Goal: Entertainment & Leisure: Consume media (video, audio)

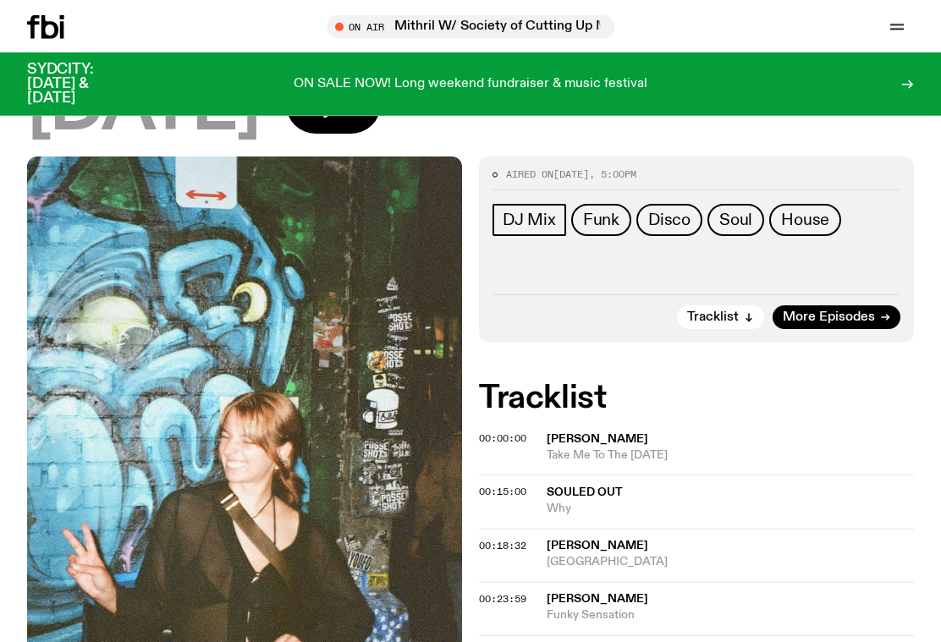
scroll to position [25, 0]
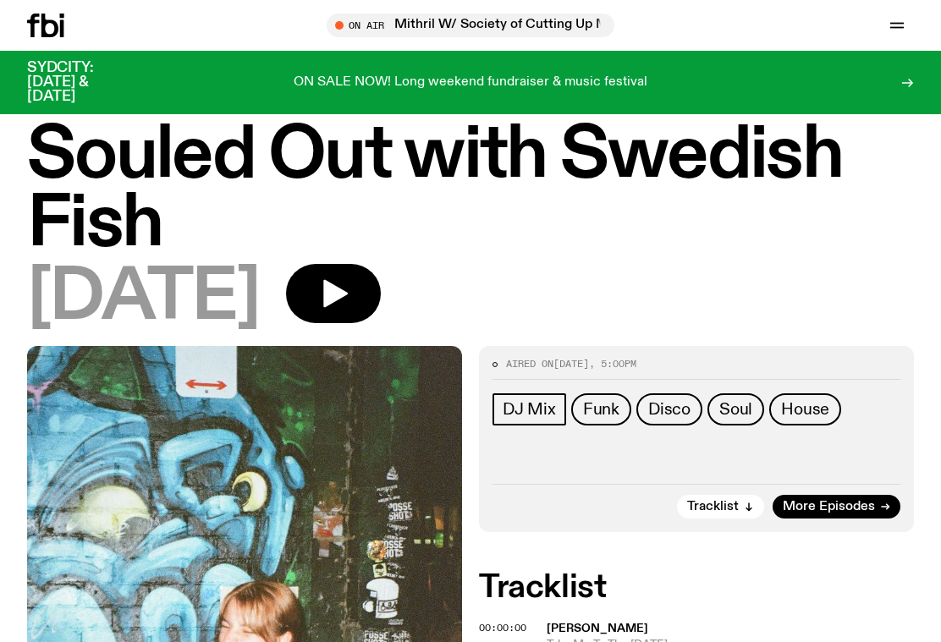
click at [350, 291] on icon "button" at bounding box center [333, 294] width 34 height 34
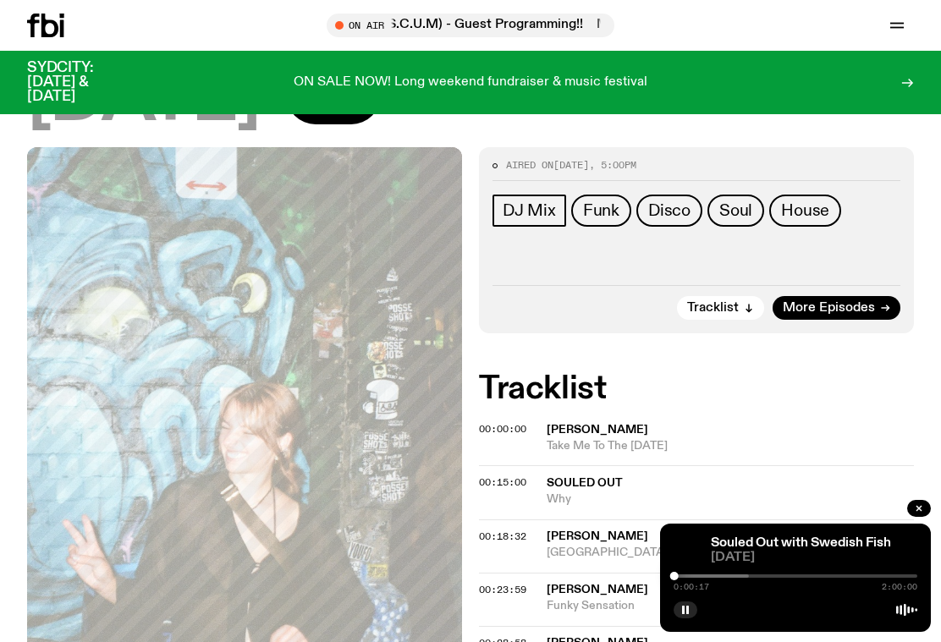
scroll to position [225, 0]
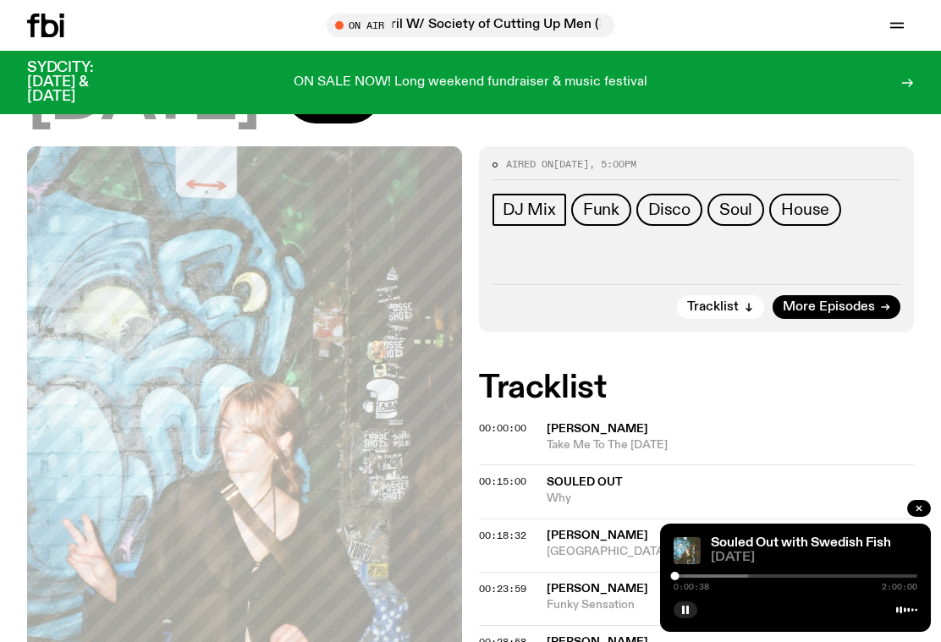
click at [673, 591] on span "0:00:38" at bounding box center [691, 587] width 36 height 8
click at [683, 578] on div at bounding box center [627, 575] width 244 height 3
click at [702, 578] on div at bounding box center [641, 575] width 244 height 3
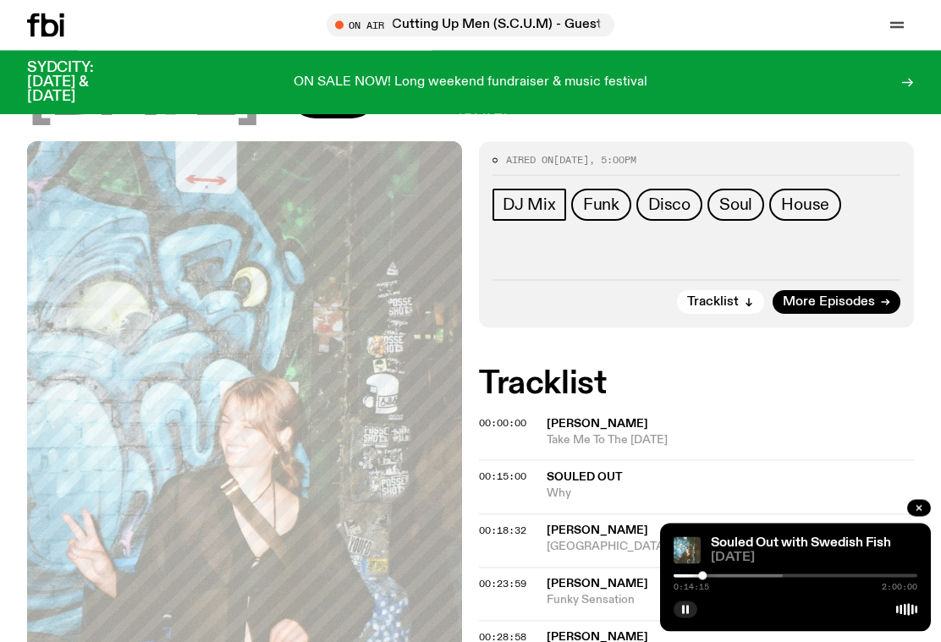
scroll to position [247, 0]
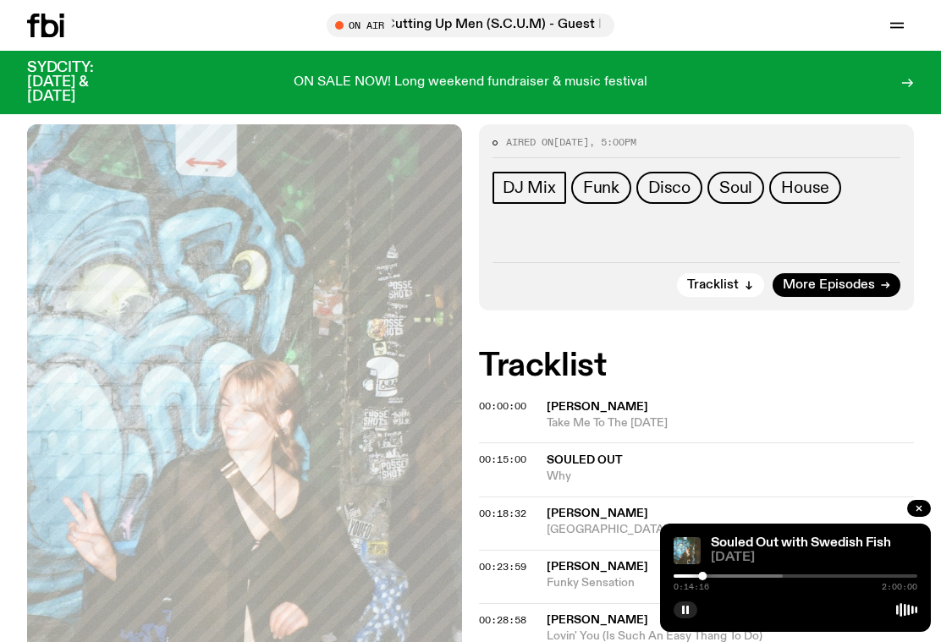
click at [599, 427] on span "Take Me To The [DATE]" at bounding box center [729, 423] width 367 height 16
click at [689, 402] on span "[PERSON_NAME]" at bounding box center [729, 407] width 367 height 16
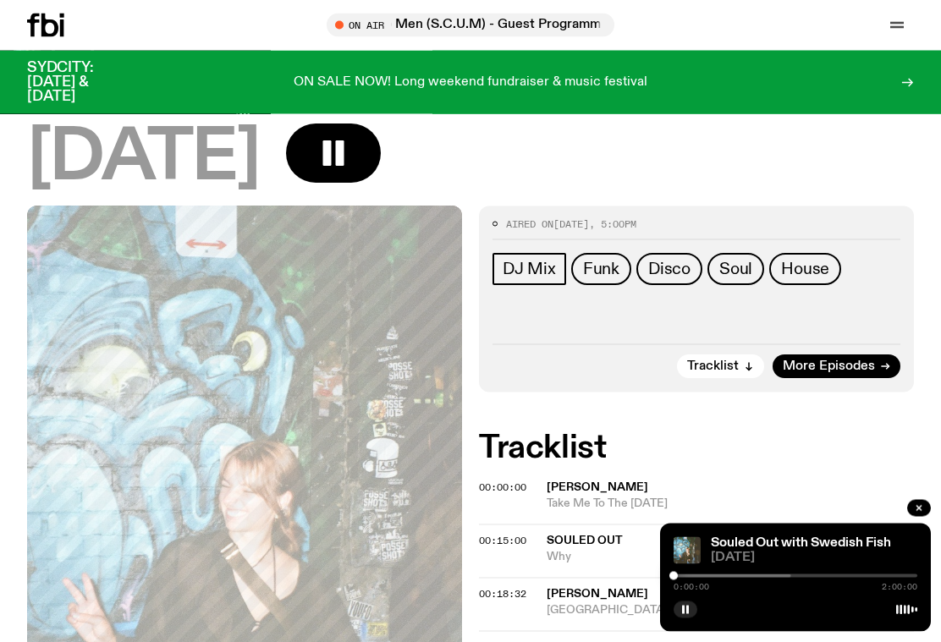
scroll to position [194, 0]
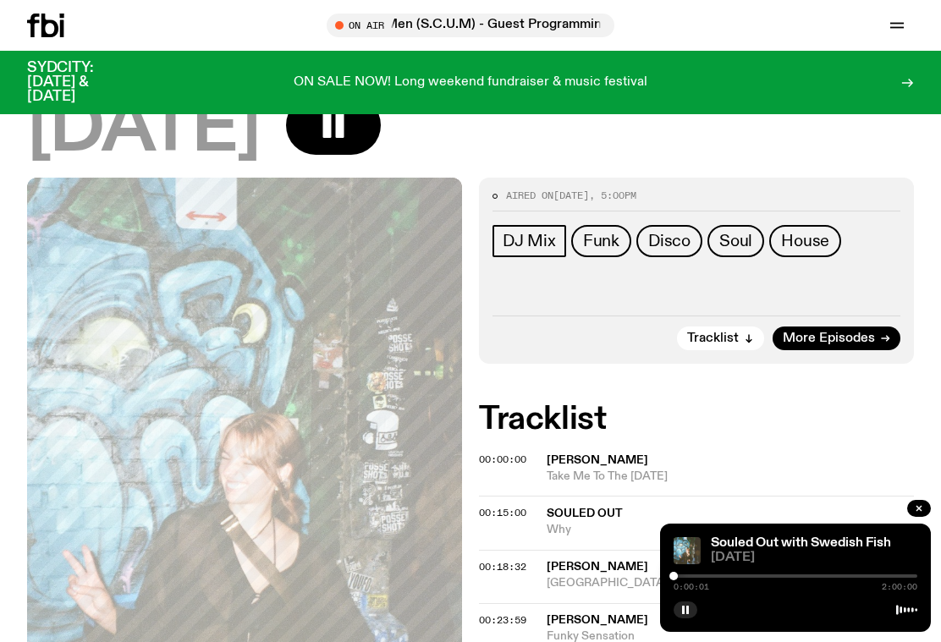
click at [864, 345] on span "More Episodes" at bounding box center [828, 338] width 92 height 13
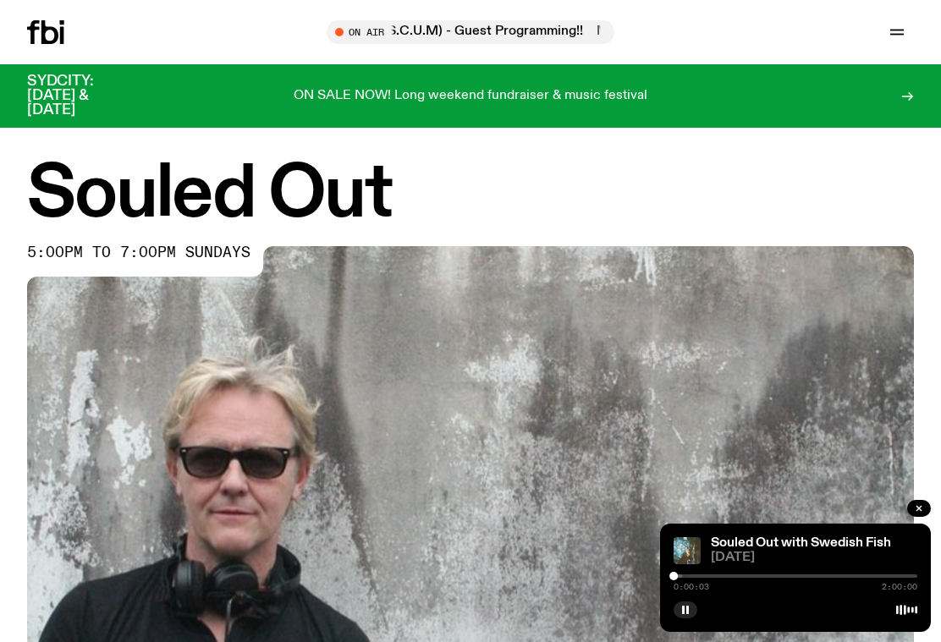
click at [938, 535] on div "Souled Out 5:00pm to 7:00pm sundays" at bounding box center [470, 453] width 941 height 585
click at [926, 517] on button "button" at bounding box center [919, 508] width 24 height 17
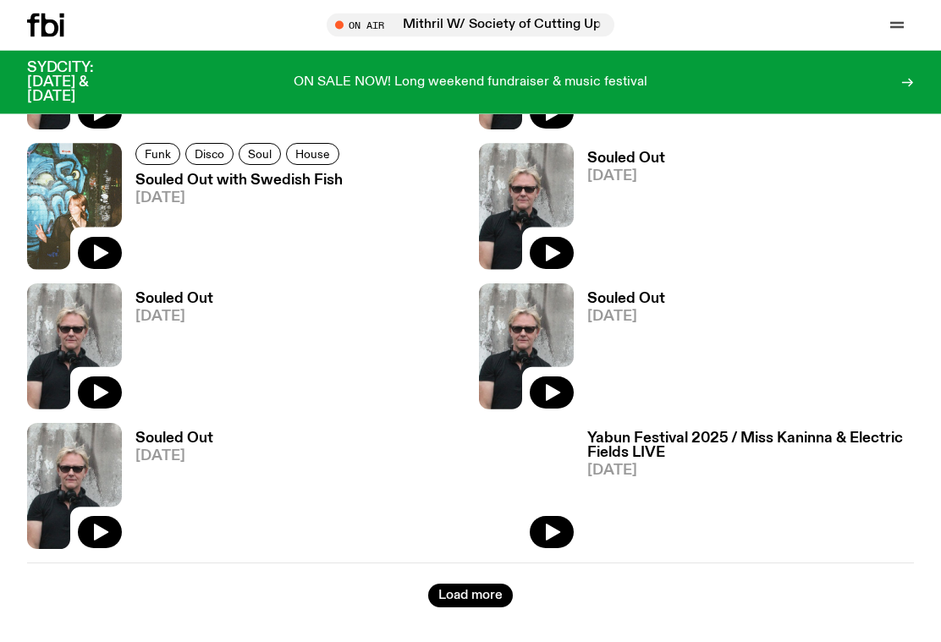
scroll to position [2744, 0]
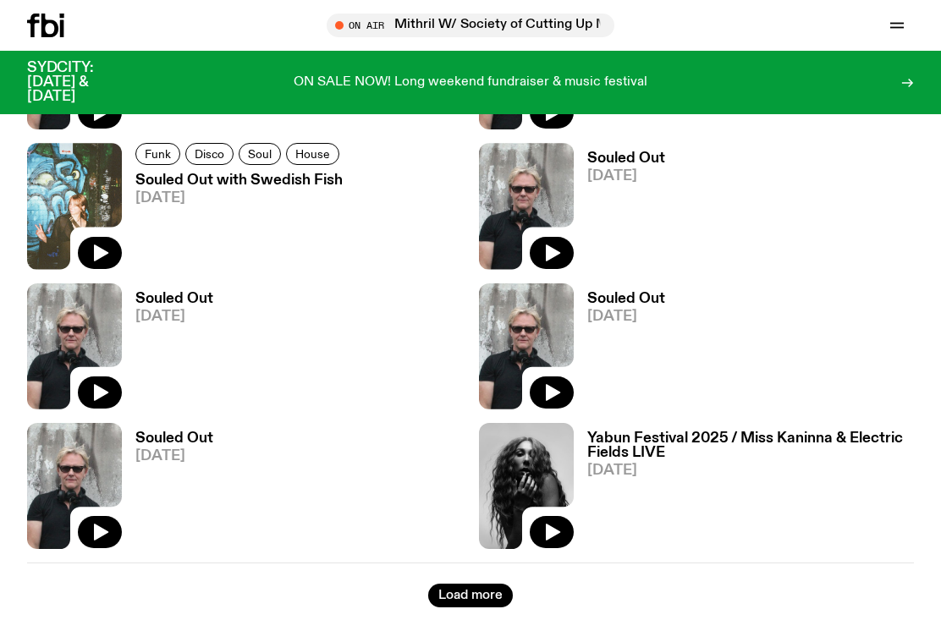
click at [93, 255] on icon "button" at bounding box center [100, 253] width 20 height 20
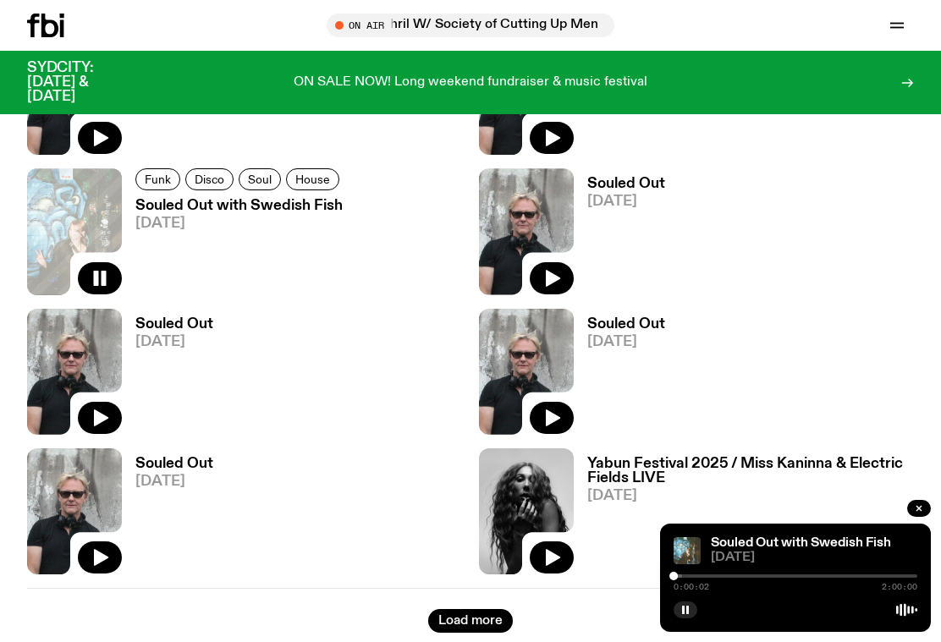
scroll to position [2717, 0]
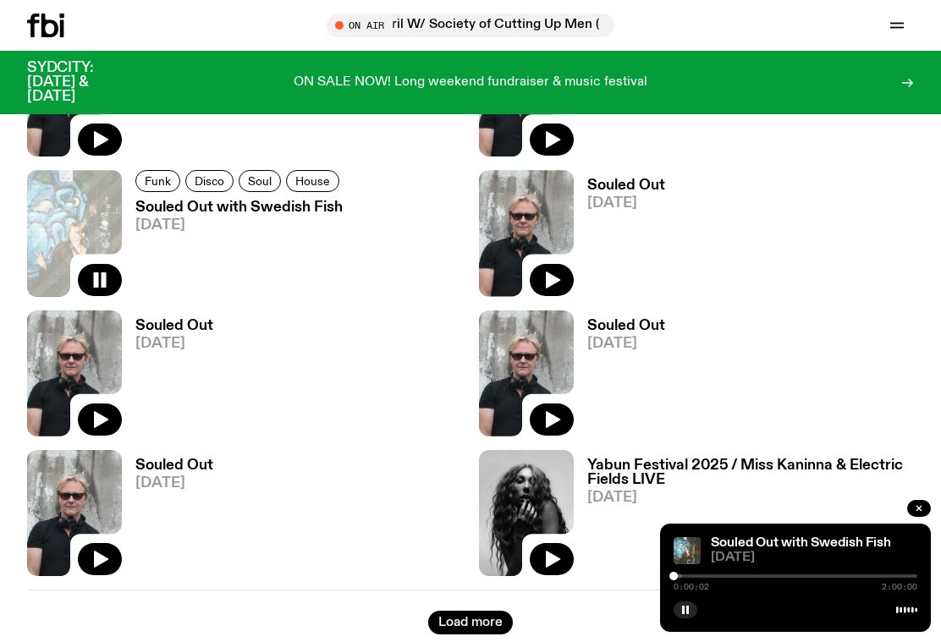
click at [468, 633] on button "Load more" at bounding box center [470, 623] width 85 height 24
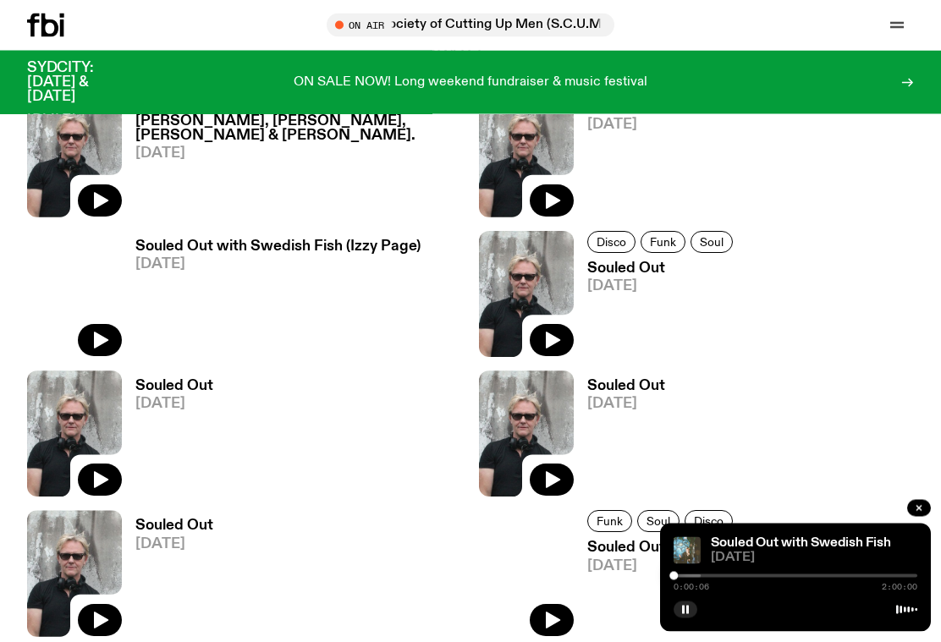
scroll to position [3775, 0]
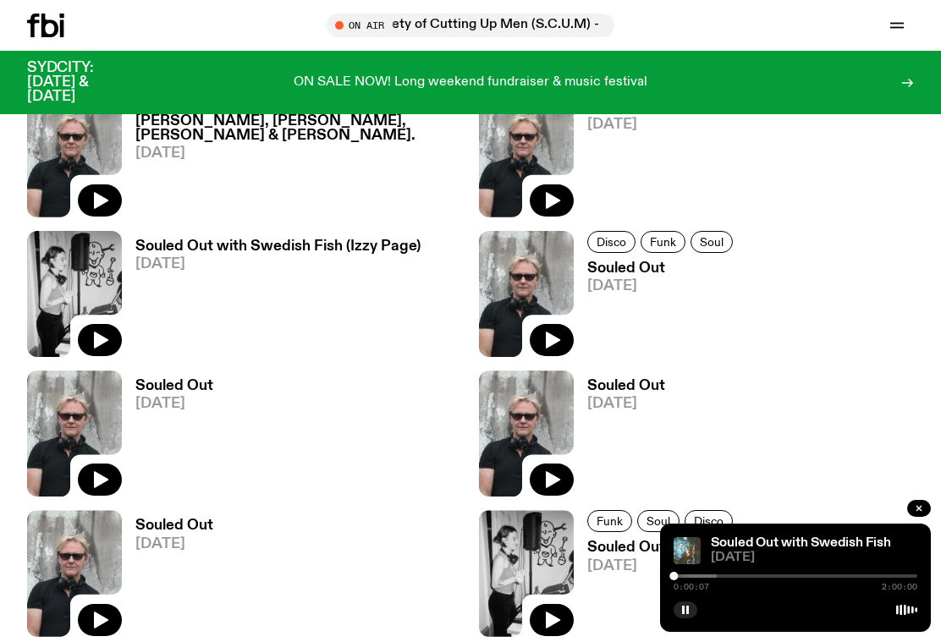
click at [86, 327] on button "button" at bounding box center [100, 340] width 44 height 32
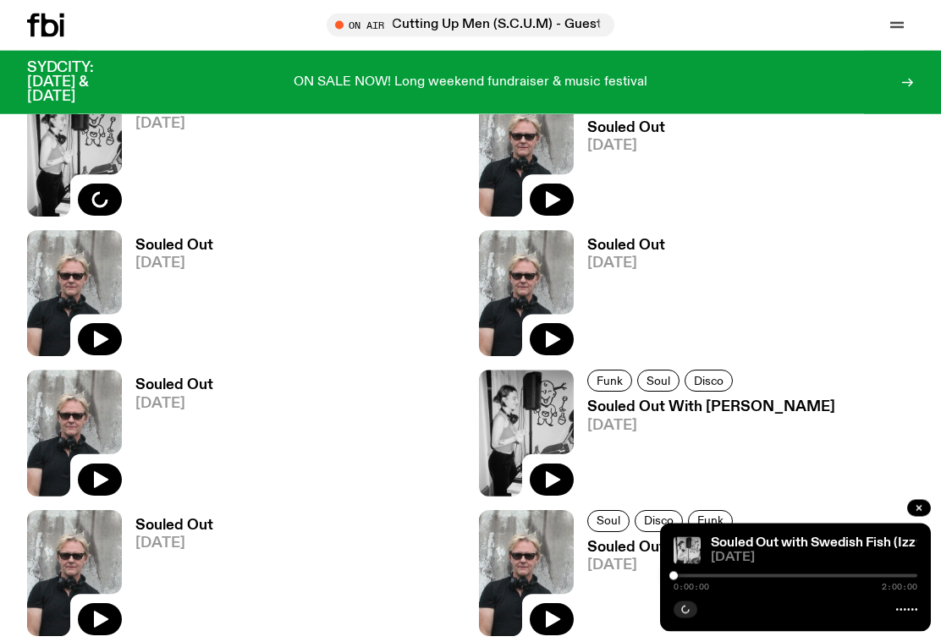
scroll to position [3916, 0]
click at [706, 439] on link "Souled Out With Izzy Page [DATE]" at bounding box center [704, 448] width 261 height 96
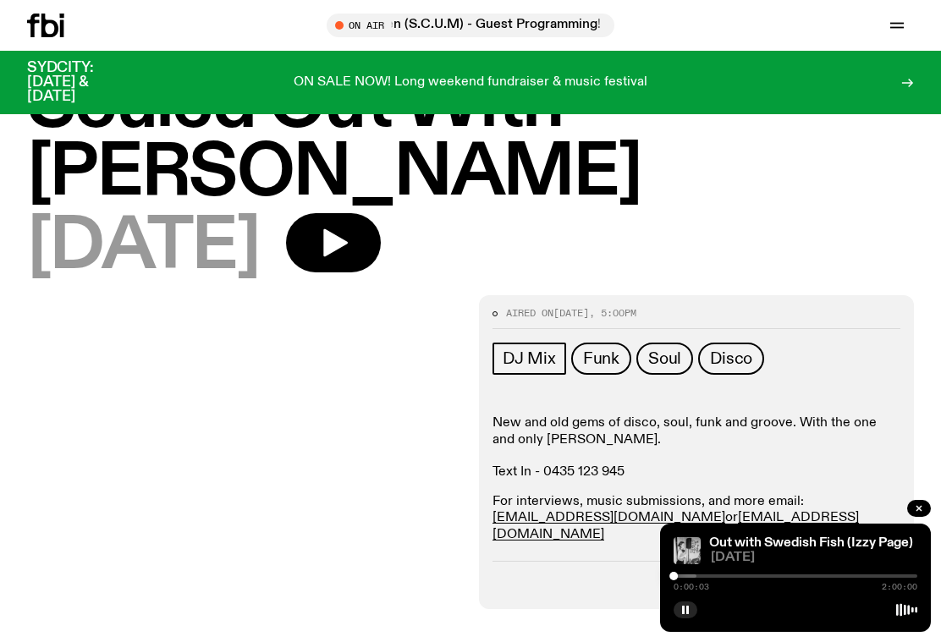
scroll to position [68, 0]
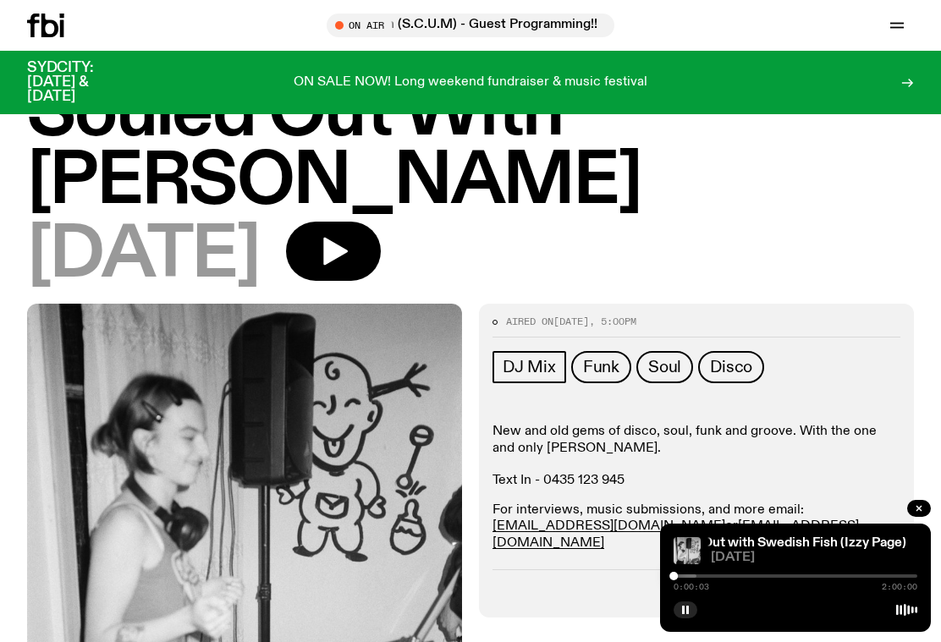
click at [348, 238] on icon "button" at bounding box center [335, 252] width 25 height 28
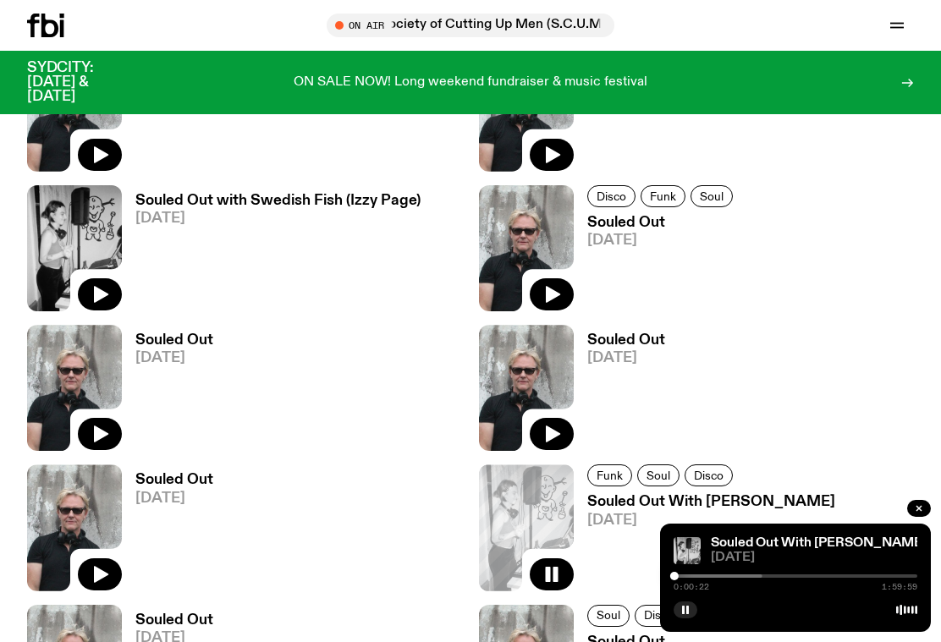
scroll to position [3725, 0]
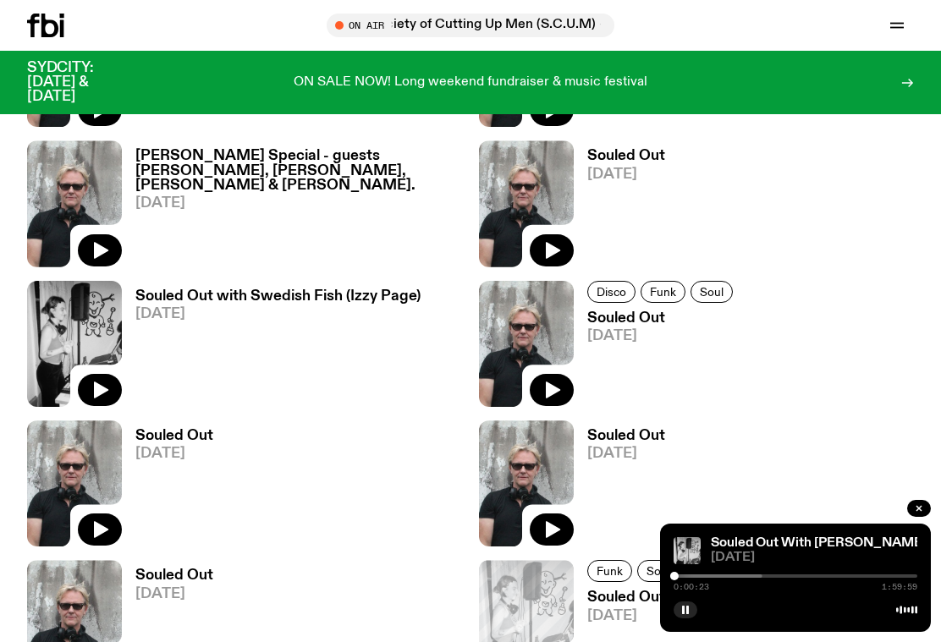
click at [99, 388] on icon "button" at bounding box center [101, 389] width 14 height 17
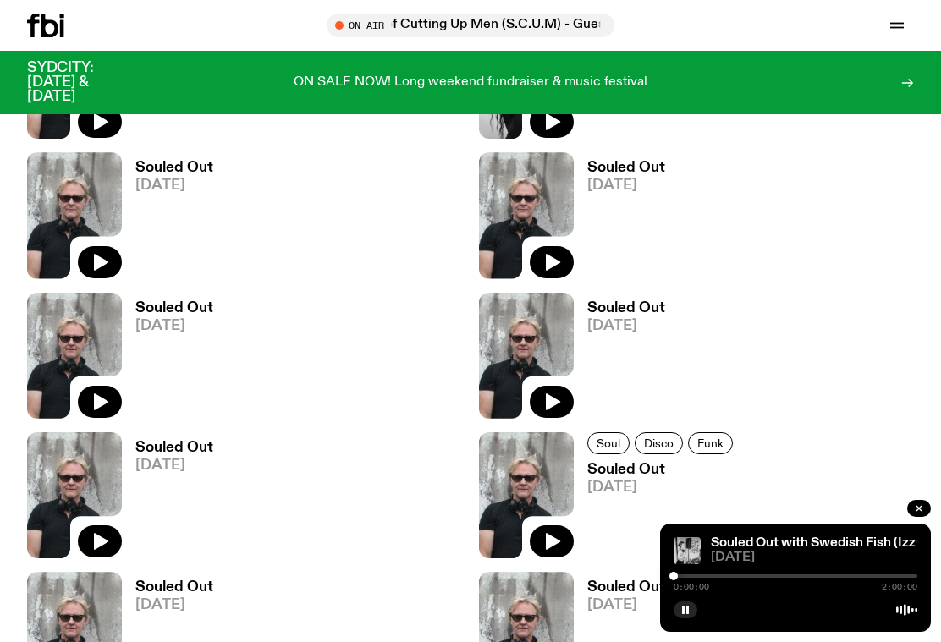
scroll to position [2868, 0]
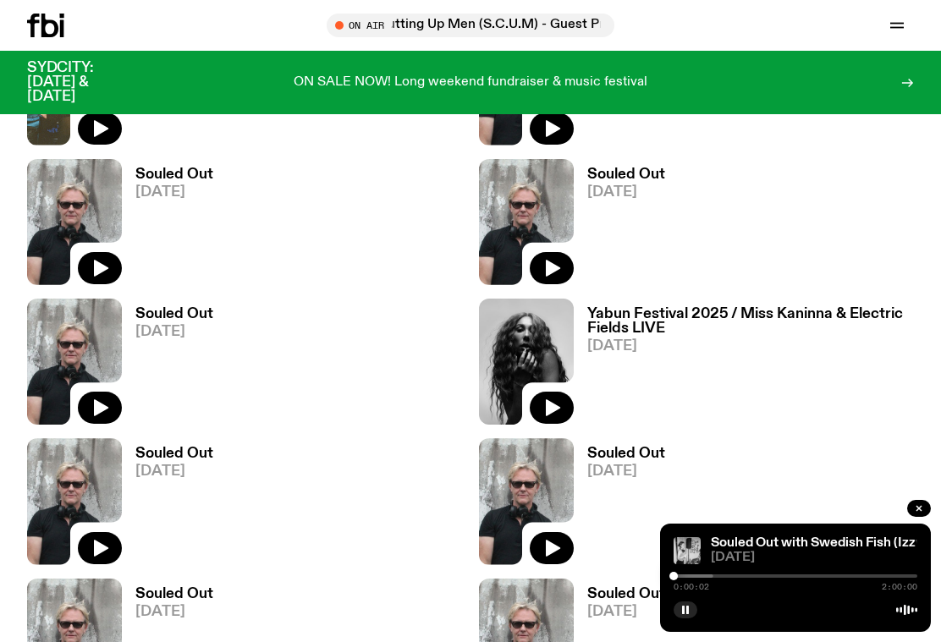
click at [818, 548] on link "Souled Out with Swedish Fish (Izzy Page)" at bounding box center [835, 543] width 249 height 14
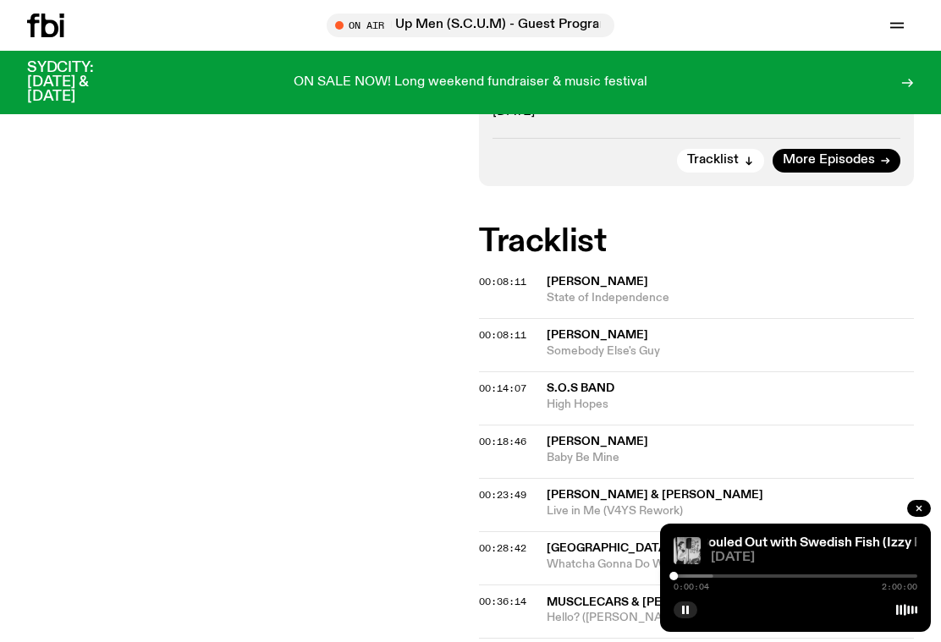
scroll to position [425, 0]
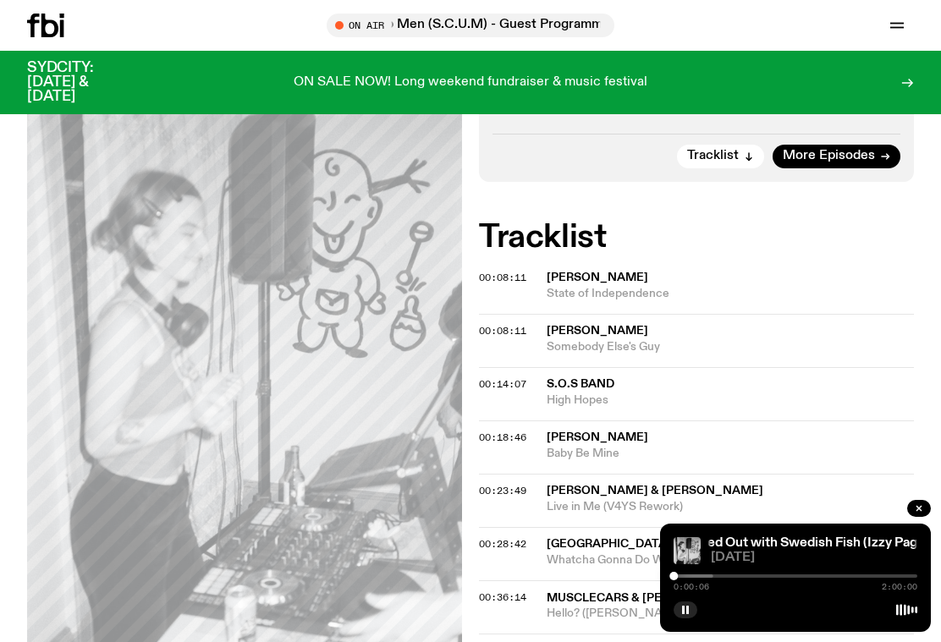
click at [824, 430] on span "[PERSON_NAME]" at bounding box center [729, 438] width 367 height 16
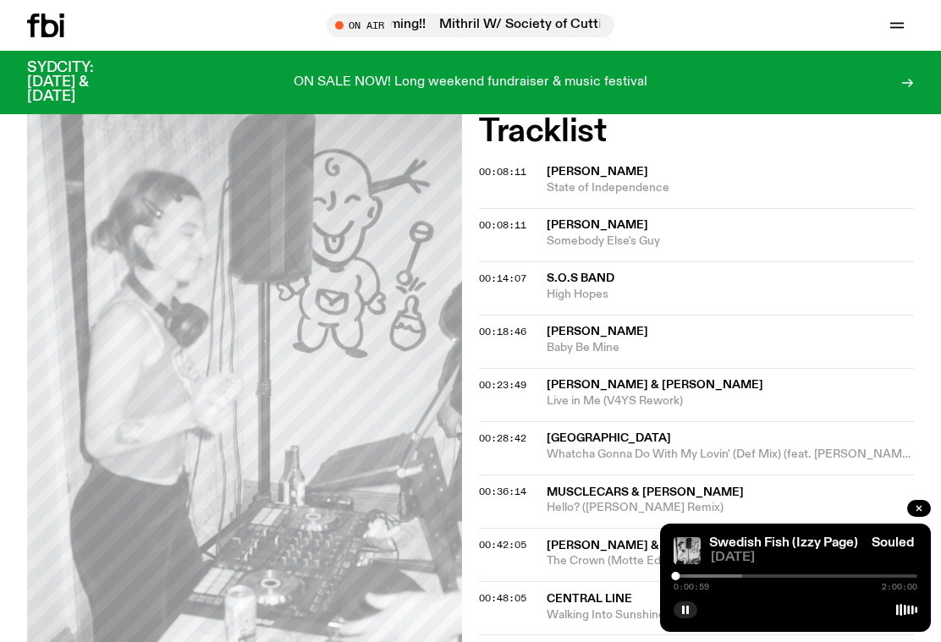
scroll to position [525, 0]
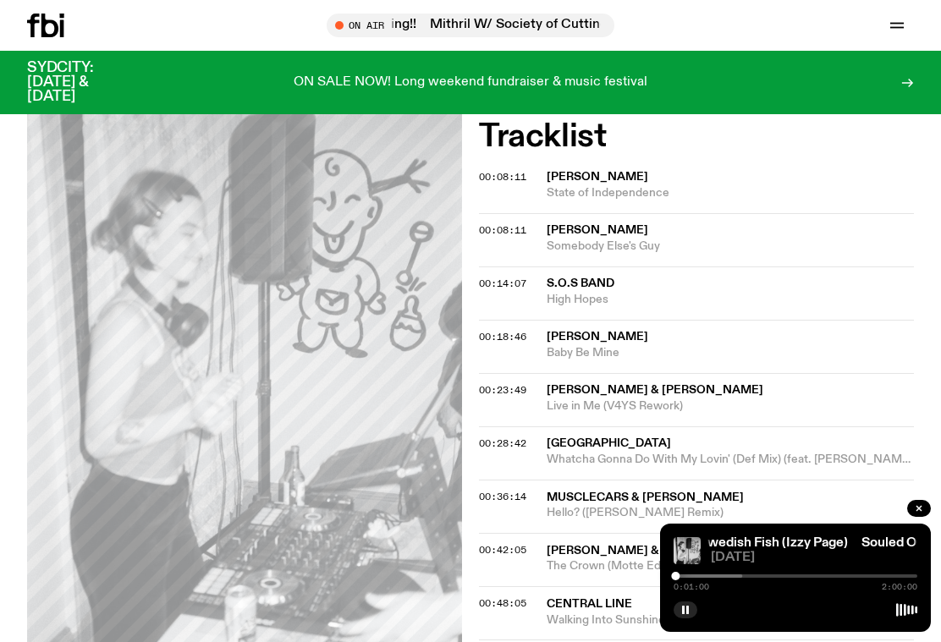
click at [684, 577] on div at bounding box center [620, 575] width 244 height 3
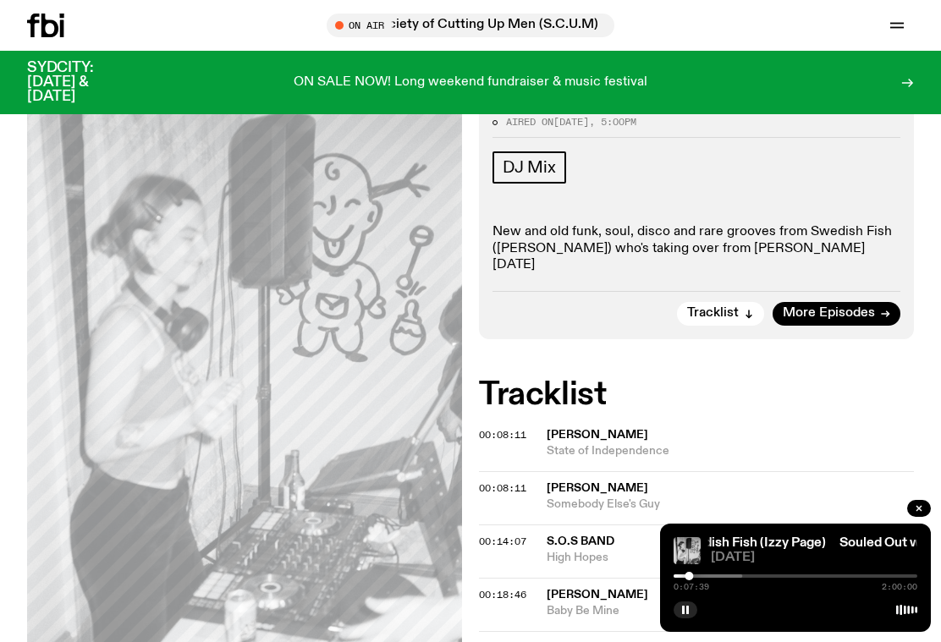
scroll to position [269, 0]
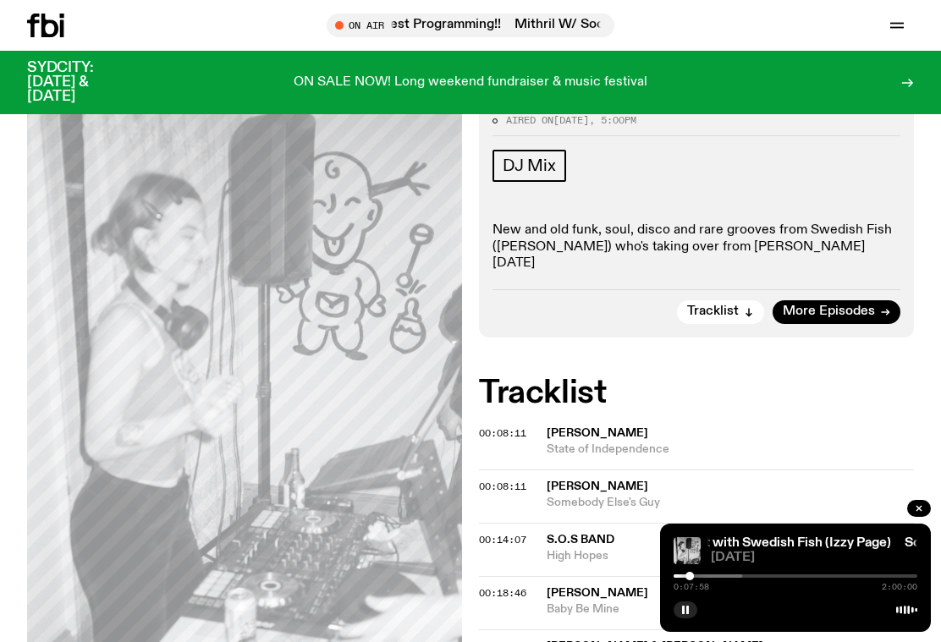
click at [91, 79] on h3 "SYDCITY: [DATE] & [DATE]" at bounding box center [81, 82] width 108 height 43
